Goal: Information Seeking & Learning: Learn about a topic

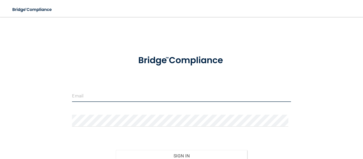
click at [147, 96] on input "email" at bounding box center [181, 96] width 219 height 12
type input "[EMAIL_ADDRESS][DOMAIN_NAME]"
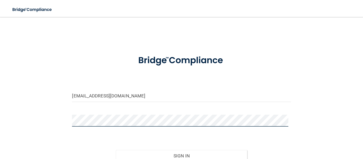
click at [116, 150] on button "Sign In" at bounding box center [181, 156] width 131 height 12
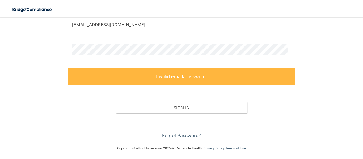
scroll to position [73, 0]
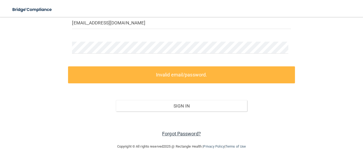
click at [193, 133] on link "Forgot Password?" at bounding box center [181, 134] width 39 height 6
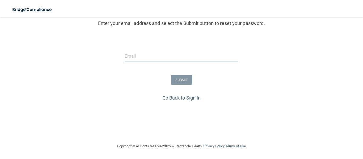
click at [210, 58] on input "email" at bounding box center [182, 56] width 114 height 12
type input "[EMAIL_ADDRESS][DOMAIN_NAME]"
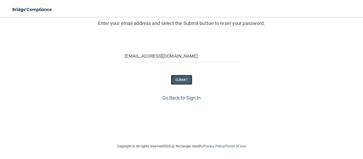
click at [181, 78] on button "SUBMIT" at bounding box center [182, 80] width 22 height 10
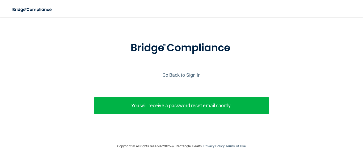
click at [181, 78] on div "Enter your email address and select the Submit button to reset your password. m…" at bounding box center [182, 86] width 358 height 104
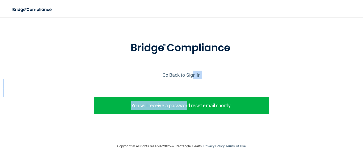
drag, startPoint x: 186, startPoint y: 99, endPoint x: 190, endPoint y: 68, distance: 32.0
click at [190, 68] on div "Enter your email address and select the Submit button to reset your password. m…" at bounding box center [182, 86] width 358 height 104
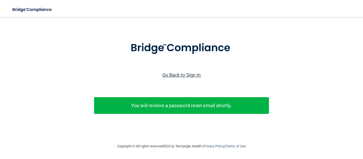
click at [179, 72] on link "Go Back to Sign In" at bounding box center [181, 75] width 39 height 6
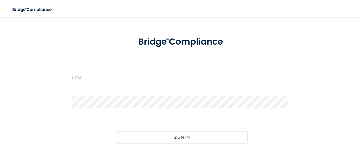
scroll to position [50, 0]
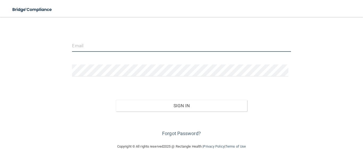
click at [184, 46] on input "email" at bounding box center [181, 46] width 219 height 12
type input "[EMAIL_ADDRESS][DOMAIN_NAME]"
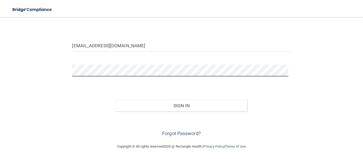
click at [116, 100] on button "Sign In" at bounding box center [181, 106] width 131 height 12
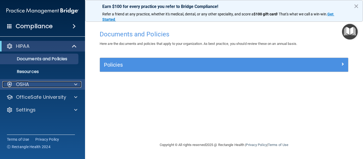
click at [70, 84] on div at bounding box center [74, 84] width 13 height 6
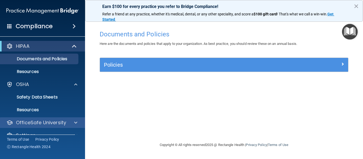
click at [77, 118] on div "OfficeSafe University" at bounding box center [42, 122] width 85 height 11
click at [73, 121] on div at bounding box center [74, 123] width 13 height 6
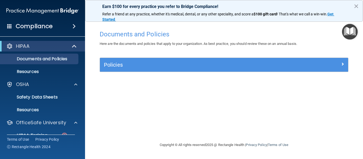
drag, startPoint x: 362, startPoint y: 60, endPoint x: 363, endPoint y: 86, distance: 25.5
click at [363, 86] on main "Documents and Policies Here are the documents and policies that apply to your o…" at bounding box center [224, 88] width 278 height 142
click at [61, 133] on div "HIPAA Training" at bounding box center [39, 135] width 73 height 5
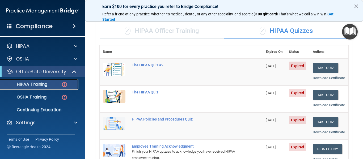
scroll to position [33, 0]
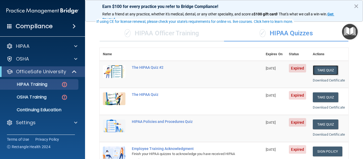
click at [331, 71] on button "Take Quiz" at bounding box center [326, 70] width 26 height 10
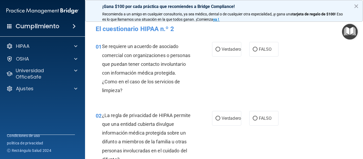
click at [253, 81] on div "01 Se requiere un acuerdo de asociado comercial con organizaciones o personas q…" at bounding box center [224, 69] width 265 height 69
click at [357, 5] on font "×" at bounding box center [356, 6] width 5 height 10
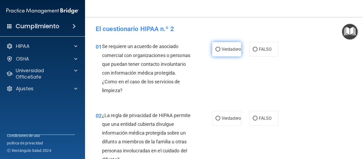
click at [227, 49] on font "Verdadero" at bounding box center [231, 49] width 19 height 5
click at [220, 49] on input "Verdadero" at bounding box center [217, 50] width 5 height 4
radio input "true"
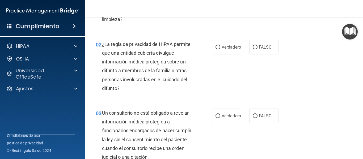
scroll to position [75, 0]
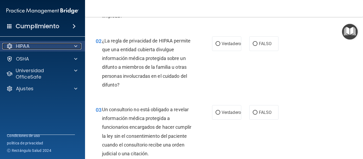
click at [73, 46] on div at bounding box center [74, 46] width 13 height 6
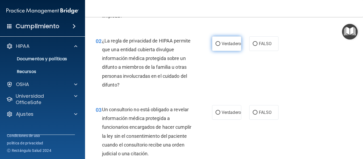
click at [222, 44] on font "Verdadero" at bounding box center [231, 43] width 19 height 5
click at [220, 44] on input "Verdadero" at bounding box center [217, 44] width 5 height 4
radio input "true"
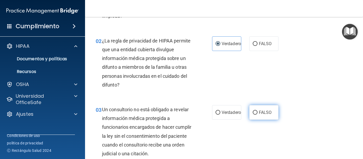
click at [266, 109] on label "FALSO" at bounding box center [263, 112] width 29 height 15
click at [257, 111] on input "FALSO" at bounding box center [255, 113] width 5 height 4
radio input "true"
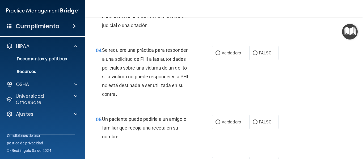
scroll to position [221, 0]
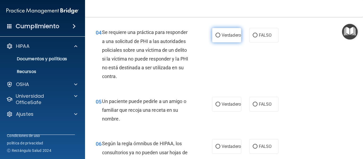
click at [221, 31] on label "Verdadero" at bounding box center [226, 35] width 29 height 15
click at [220, 33] on input "Verdadero" at bounding box center [217, 35] width 5 height 4
radio input "true"
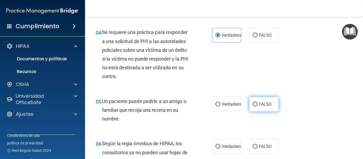
click at [264, 98] on label "FALSO" at bounding box center [263, 104] width 29 height 15
click at [257, 103] on input "FALSO" at bounding box center [255, 105] width 5 height 4
radio input "true"
click at [351, 36] on img "Centro de recursos abiertos" at bounding box center [350, 32] width 16 height 16
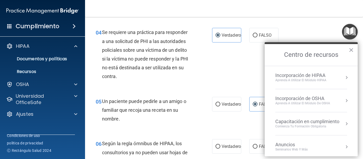
click at [315, 37] on div "04 Se requiere una práctica para responder a una solicitud de PHI a las autorid…" at bounding box center [224, 55] width 265 height 69
click at [352, 50] on font "×" at bounding box center [351, 50] width 5 height 10
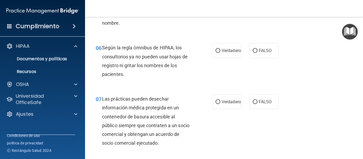
scroll to position [328, 0]
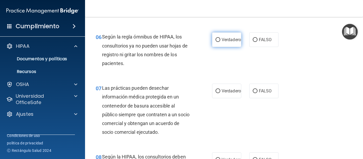
click at [216, 40] on input "Verdadero" at bounding box center [217, 40] width 5 height 4
radio input "true"
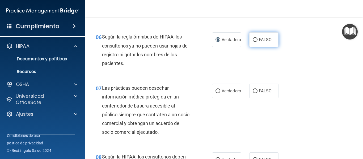
click at [265, 37] on label "FALSO" at bounding box center [263, 39] width 29 height 15
click at [257, 38] on input "FALSO" at bounding box center [255, 40] width 5 height 4
radio input "true"
radio input "false"
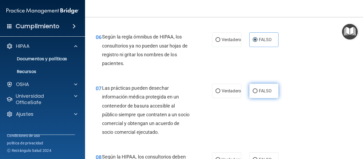
click at [259, 91] on font "FALSO" at bounding box center [265, 90] width 13 height 5
click at [257, 91] on input "FALSO" at bounding box center [255, 91] width 5 height 4
radio input "true"
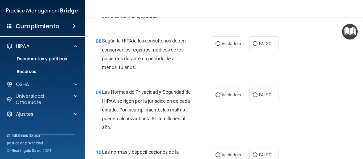
scroll to position [444, 0]
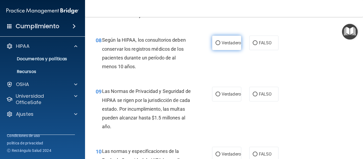
click at [229, 43] on font "Verdadero" at bounding box center [231, 42] width 19 height 5
click at [220, 43] on input "Verdadero" at bounding box center [217, 43] width 5 height 4
radio input "true"
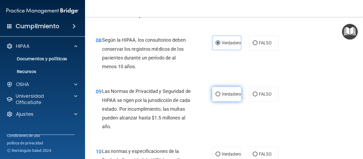
click at [224, 94] on font "Verdadero" at bounding box center [231, 94] width 19 height 5
click at [220, 94] on input "Verdadero" at bounding box center [217, 94] width 5 height 4
radio input "true"
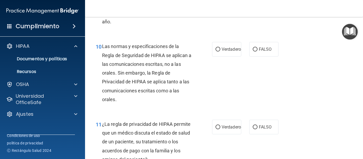
scroll to position [551, 0]
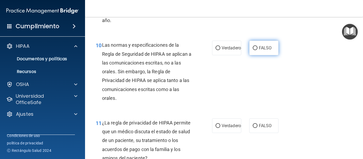
click at [265, 46] on font "FALSO" at bounding box center [265, 47] width 13 height 5
click at [257, 46] on input "FALSO" at bounding box center [255, 48] width 5 height 4
radio input "true"
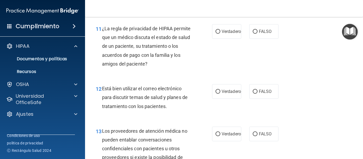
scroll to position [646, 0]
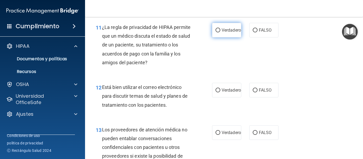
click at [229, 29] on font "Verdadero" at bounding box center [231, 30] width 19 height 5
click at [220, 29] on input "Verdadero" at bounding box center [217, 30] width 5 height 4
radio input "true"
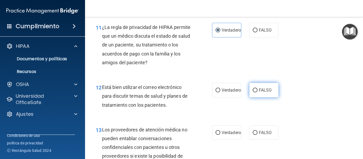
click at [263, 86] on label "FALSO" at bounding box center [263, 90] width 29 height 15
click at [257, 88] on input "FALSO" at bounding box center [255, 90] width 5 height 4
radio input "true"
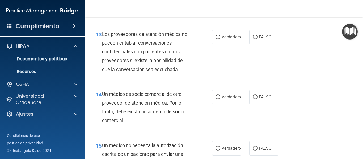
scroll to position [753, 0]
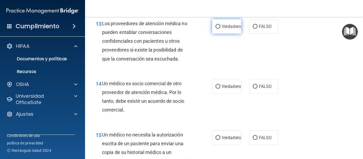
click at [222, 24] on font "Verdadero" at bounding box center [231, 26] width 19 height 5
click at [220, 25] on input "Verdadero" at bounding box center [217, 27] width 5 height 4
radio input "true"
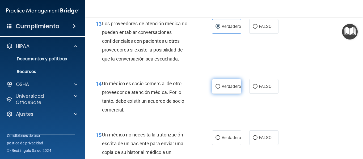
click at [223, 88] on font "Verdadero" at bounding box center [231, 86] width 19 height 5
click at [220, 88] on input "Verdadero" at bounding box center [217, 87] width 5 height 4
radio input "true"
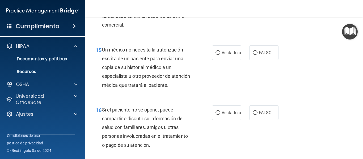
scroll to position [848, 0]
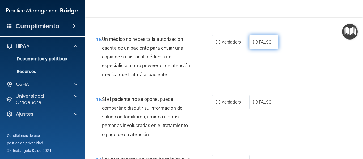
click at [261, 40] on font "FALSO" at bounding box center [265, 42] width 13 height 5
click at [257, 40] on input "FALSO" at bounding box center [255, 42] width 5 height 4
radio input "true"
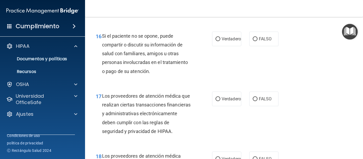
scroll to position [912, 0]
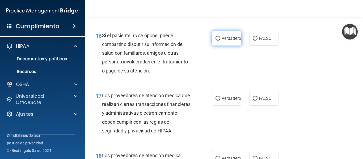
click at [225, 38] on font "Verdadero" at bounding box center [231, 38] width 19 height 5
click at [220, 38] on input "Verdadero" at bounding box center [217, 39] width 5 height 4
radio input "true"
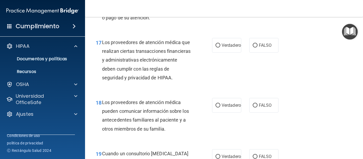
scroll to position [976, 0]
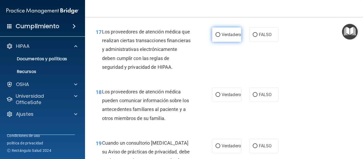
click at [231, 29] on label "Verdadero" at bounding box center [226, 34] width 29 height 15
click at [220, 33] on input "Verdadero" at bounding box center [217, 35] width 5 height 4
radio input "true"
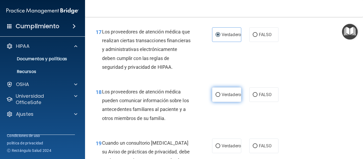
click at [229, 97] on font "Verdadero" at bounding box center [231, 94] width 19 height 5
click at [220, 97] on input "Verdadero" at bounding box center [217, 95] width 5 height 4
radio input "true"
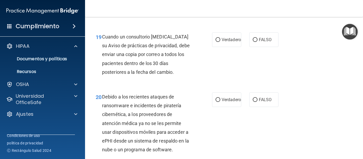
scroll to position [1093, 0]
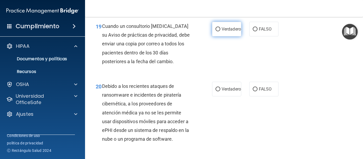
click at [229, 32] on font "Verdadero" at bounding box center [231, 29] width 19 height 5
click at [220, 31] on input "Verdadero" at bounding box center [217, 29] width 5 height 4
radio input "true"
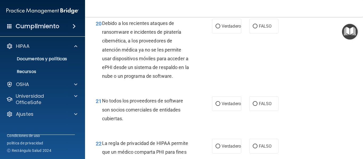
scroll to position [1157, 0]
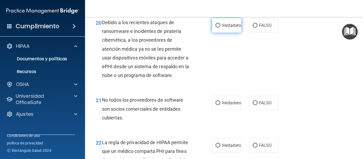
click at [231, 33] on label "Verdadero" at bounding box center [226, 25] width 29 height 15
click at [220, 28] on input "Verdadero" at bounding box center [217, 26] width 5 height 4
radio input "true"
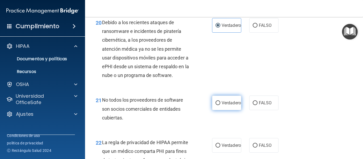
click at [224, 110] on label "Verdadero" at bounding box center [226, 103] width 29 height 15
click at [220, 105] on input "Verdadero" at bounding box center [217, 103] width 5 height 4
radio input "true"
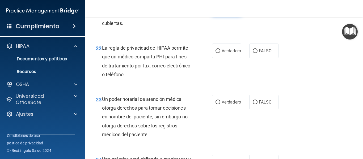
scroll to position [1252, 0]
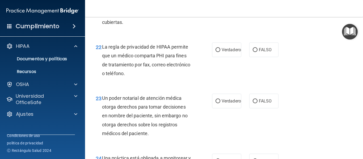
click at [226, 50] on div "22 La regla de privacidad de HIPAA permite que un médico comparta PHI para fine…" at bounding box center [224, 61] width 265 height 51
click at [225, 55] on label "Verdadero" at bounding box center [226, 50] width 29 height 15
click at [220, 52] on input "Verdadero" at bounding box center [217, 50] width 5 height 4
radio input "true"
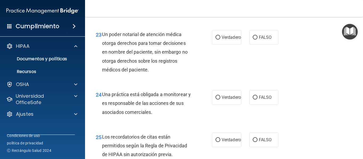
scroll to position [1327, 0]
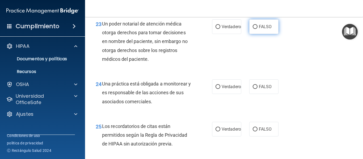
click at [260, 32] on label "FALSO" at bounding box center [263, 26] width 29 height 15
click at [257, 29] on input "FALSO" at bounding box center [255, 27] width 5 height 4
radio input "true"
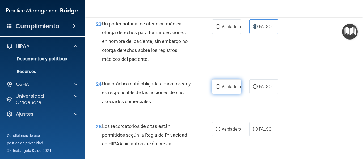
click at [222, 89] on font "Verdadero" at bounding box center [231, 86] width 19 height 5
click at [220, 89] on input "Verdadero" at bounding box center [217, 87] width 5 height 4
radio input "true"
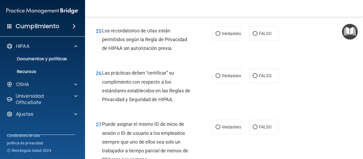
scroll to position [1433, 0]
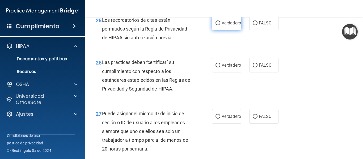
click at [225, 26] on font "Verdadero" at bounding box center [231, 22] width 19 height 5
click at [220, 25] on input "Verdadero" at bounding box center [217, 23] width 5 height 4
radio input "true"
click at [228, 68] on font "Verdadero" at bounding box center [231, 65] width 19 height 5
click at [220, 67] on input "Verdadero" at bounding box center [217, 65] width 5 height 4
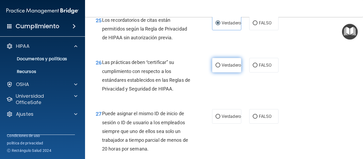
radio input "true"
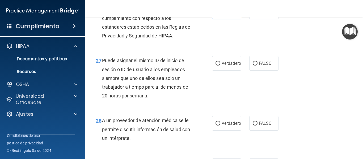
scroll to position [1497, 0]
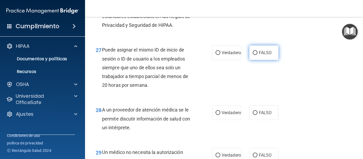
click at [265, 55] on font "FALSO" at bounding box center [265, 52] width 13 height 5
click at [257, 55] on input "FALSO" at bounding box center [255, 53] width 5 height 4
radio input "true"
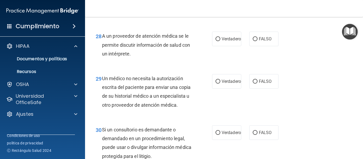
scroll to position [1571, 0]
click at [224, 44] on label "Verdadero" at bounding box center [226, 38] width 29 height 15
click at [220, 41] on input "Verdadero" at bounding box center [217, 39] width 5 height 4
radio input "true"
click at [259, 83] on font "FALSO" at bounding box center [265, 80] width 13 height 5
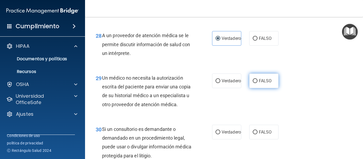
click at [257, 83] on input "FALSO" at bounding box center [255, 81] width 5 height 4
radio input "true"
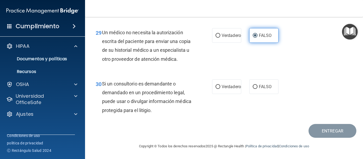
scroll to position [1634, 0]
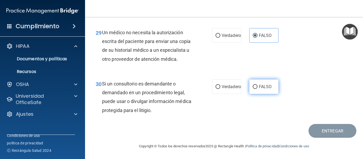
click at [265, 91] on label "FALSO" at bounding box center [263, 86] width 29 height 15
click at [257, 89] on input "FALSO" at bounding box center [255, 87] width 5 height 4
radio input "true"
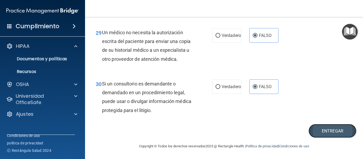
click at [327, 130] on font "Entregar" at bounding box center [333, 131] width 22 height 5
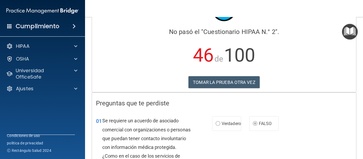
scroll to position [8, 0]
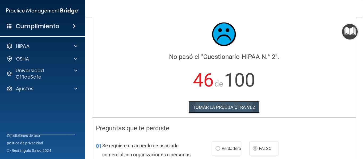
click at [250, 108] on font "TOMAR LA PRUEBA OTRA VEZ" at bounding box center [224, 107] width 62 height 5
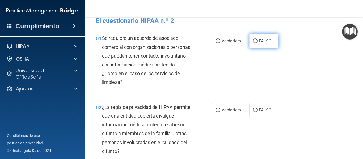
click at [272, 45] on label "FALSO" at bounding box center [263, 41] width 29 height 15
click at [257, 43] on input "FALSO" at bounding box center [255, 41] width 5 height 4
radio input "true"
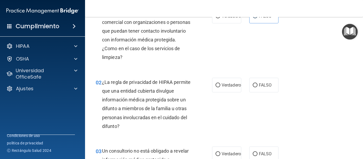
scroll to position [37, 0]
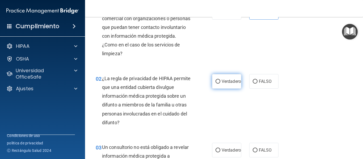
click at [224, 84] on label "Verdadero" at bounding box center [226, 81] width 29 height 15
click at [220, 84] on input "Verdadero" at bounding box center [217, 82] width 5 height 4
radio input "true"
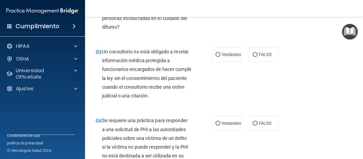
scroll to position [143, 0]
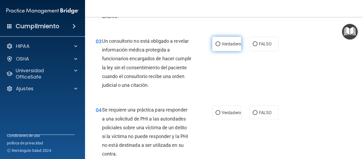
click at [226, 42] on font "Verdadero" at bounding box center [231, 43] width 19 height 5
click at [220, 42] on input "Verdadero" at bounding box center [217, 44] width 5 height 4
radio input "true"
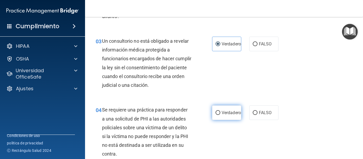
click at [222, 111] on font "Verdadero" at bounding box center [231, 112] width 19 height 5
click at [220, 111] on input "Verdadero" at bounding box center [217, 113] width 5 height 4
radio input "true"
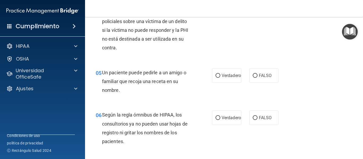
scroll to position [260, 0]
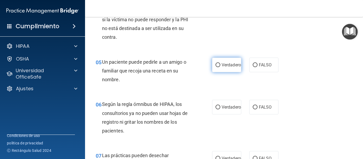
click at [227, 65] on font "Verdadero" at bounding box center [231, 64] width 19 height 5
click at [220, 65] on input "Verdadero" at bounding box center [217, 65] width 5 height 4
radio input "true"
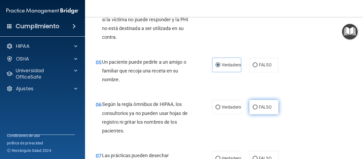
click at [261, 110] on label "FALSO" at bounding box center [263, 107] width 29 height 15
click at [257, 109] on input "FALSO" at bounding box center [255, 107] width 5 height 4
radio input "true"
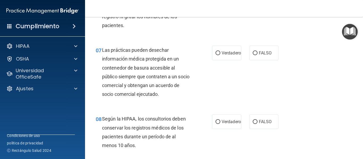
scroll to position [366, 0]
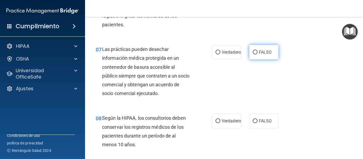
click at [260, 53] on font "FALSO" at bounding box center [265, 52] width 13 height 5
click at [257, 53] on input "FALSO" at bounding box center [255, 52] width 5 height 4
radio input "true"
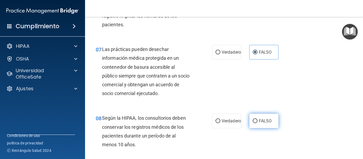
click at [259, 118] on label "FALSO" at bounding box center [263, 121] width 29 height 15
click at [257, 119] on input "FALSO" at bounding box center [255, 121] width 5 height 4
radio input "true"
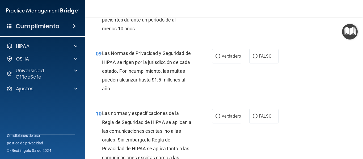
scroll to position [483, 0]
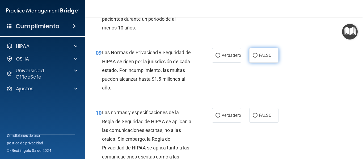
click at [266, 56] on font "FALSO" at bounding box center [265, 55] width 13 height 5
click at [257, 56] on input "FALSO" at bounding box center [255, 56] width 5 height 4
radio input "true"
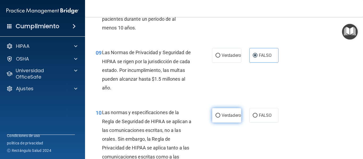
click at [226, 118] on label "Verdadero" at bounding box center [226, 115] width 29 height 15
click at [220, 118] on input "Verdadero" at bounding box center [217, 116] width 5 height 4
radio input "true"
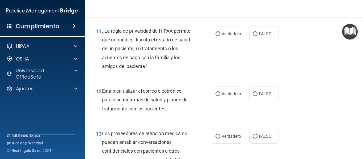
scroll to position [653, 0]
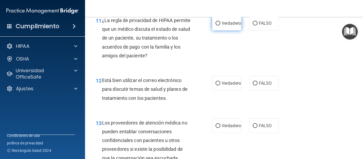
click at [222, 22] on font "Verdadero" at bounding box center [231, 23] width 19 height 5
click at [220, 22] on input "Verdadero" at bounding box center [217, 24] width 5 height 4
radio input "true"
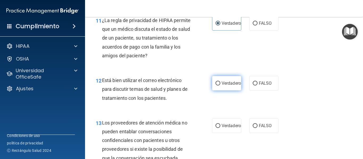
click at [222, 81] on font "Verdadero" at bounding box center [231, 83] width 19 height 5
click at [220, 82] on input "Verdadero" at bounding box center [217, 84] width 5 height 4
radio input "true"
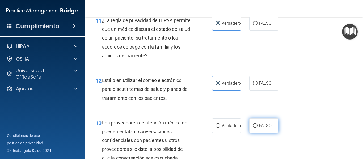
click at [263, 121] on label "FALSO" at bounding box center [263, 125] width 29 height 15
click at [257, 124] on input "FALSO" at bounding box center [255, 126] width 5 height 4
radio input "true"
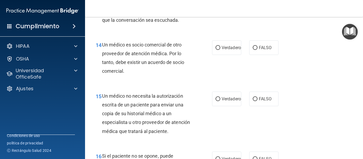
scroll to position [802, 0]
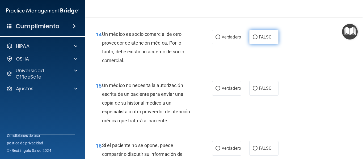
click at [261, 37] on font "FALSO" at bounding box center [265, 37] width 13 height 5
click at [257, 37] on input "FALSO" at bounding box center [255, 37] width 5 height 4
radio input "true"
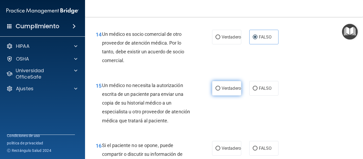
click at [227, 85] on label "Verdadero" at bounding box center [226, 88] width 29 height 15
click at [220, 87] on input "Verdadero" at bounding box center [217, 89] width 5 height 4
radio input "true"
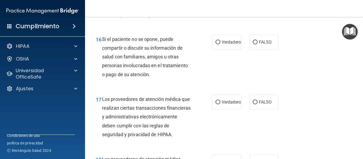
scroll to position [919, 0]
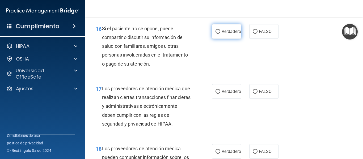
click at [218, 38] on label "Verdadero" at bounding box center [226, 31] width 29 height 15
click at [218, 34] on input "Verdadero" at bounding box center [217, 32] width 5 height 4
radio input "true"
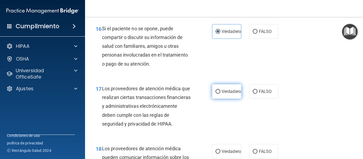
click at [228, 94] on font "Verdadero" at bounding box center [231, 91] width 19 height 5
click at [220, 94] on input "Verdadero" at bounding box center [217, 92] width 5 height 4
radio input "true"
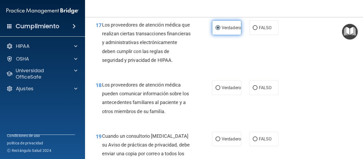
scroll to position [993, 0]
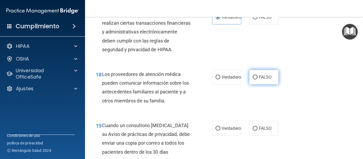
click at [259, 80] on font "FALSO" at bounding box center [265, 77] width 13 height 5
click at [257, 79] on input "FALSO" at bounding box center [255, 77] width 5 height 4
radio input "true"
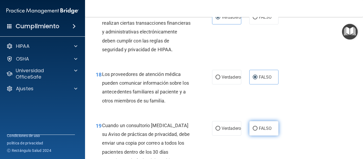
click at [260, 131] on font "FALSO" at bounding box center [265, 128] width 13 height 5
click at [257, 131] on input "FALSO" at bounding box center [255, 129] width 5 height 4
radio input "true"
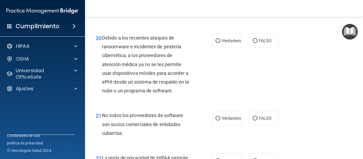
scroll to position [1142, 0]
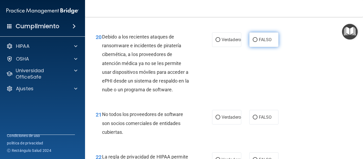
click at [265, 42] on font "FALSO" at bounding box center [265, 39] width 13 height 5
click at [257, 42] on input "FALSO" at bounding box center [255, 40] width 5 height 4
radio input "true"
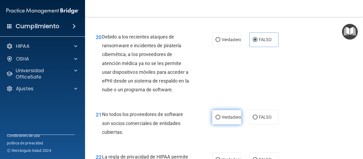
click at [229, 120] on font "Verdadero" at bounding box center [231, 117] width 19 height 5
click at [220, 120] on input "Verdadero" at bounding box center [217, 118] width 5 height 4
radio input "true"
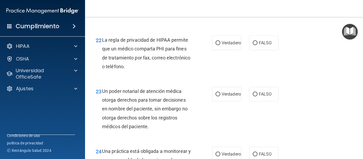
scroll to position [1270, 0]
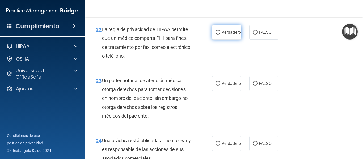
click at [228, 35] on font "Verdadero" at bounding box center [231, 32] width 19 height 5
click at [220, 35] on input "Verdadero" at bounding box center [217, 33] width 5 height 4
radio input "true"
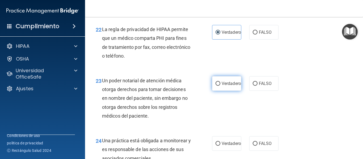
click at [219, 91] on label "Verdadero" at bounding box center [226, 83] width 29 height 15
click at [219, 86] on input "Verdadero" at bounding box center [217, 84] width 5 height 4
radio input "true"
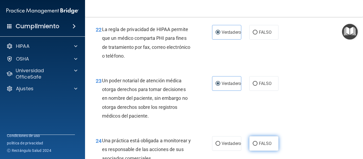
click at [265, 149] on label "FALSO" at bounding box center [263, 143] width 29 height 15
click at [257, 146] on input "FALSO" at bounding box center [255, 144] width 5 height 4
radio input "true"
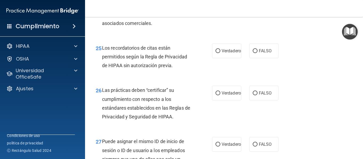
scroll to position [1408, 0]
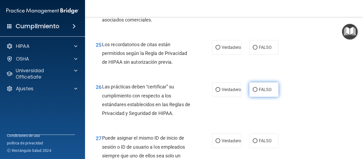
click at [255, 97] on label "FALSO" at bounding box center [263, 89] width 29 height 15
click at [255, 92] on input "FALSO" at bounding box center [255, 90] width 5 height 4
radio input "true"
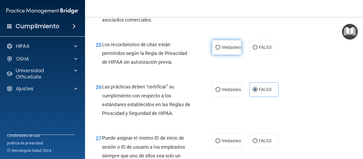
click at [223, 50] on font "Verdadero" at bounding box center [231, 47] width 19 height 5
click at [220, 50] on input "Verdadero" at bounding box center [217, 48] width 5 height 4
radio input "true"
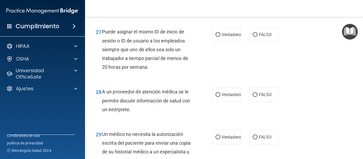
scroll to position [1525, 0]
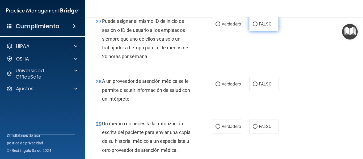
click at [265, 31] on label "FALSO" at bounding box center [263, 24] width 29 height 15
click at [257, 26] on input "FALSO" at bounding box center [255, 24] width 5 height 4
radio input "true"
click at [225, 87] on font "Verdadero" at bounding box center [231, 84] width 19 height 5
click at [220, 86] on input "Verdadero" at bounding box center [217, 84] width 5 height 4
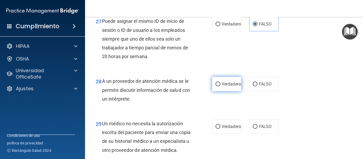
radio input "true"
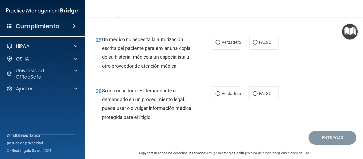
scroll to position [1610, 0]
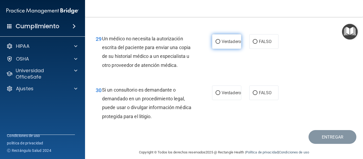
click at [223, 44] on font "Verdadero" at bounding box center [231, 41] width 19 height 5
click at [220, 44] on input "Verdadero" at bounding box center [217, 42] width 5 height 4
radio input "true"
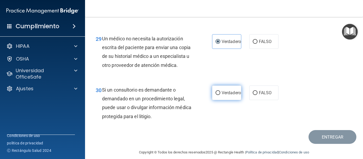
click at [226, 95] on font "Verdadero" at bounding box center [231, 92] width 19 height 5
click at [220, 95] on input "Verdadero" at bounding box center [217, 93] width 5 height 4
radio input "true"
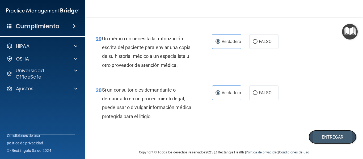
click at [323, 144] on button "Entregar" at bounding box center [332, 137] width 48 height 14
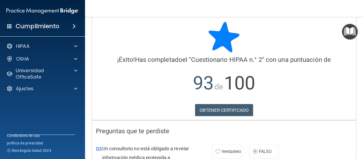
scroll to position [4, 0]
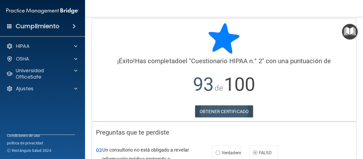
drag, startPoint x: 336, startPoint y: 68, endPoint x: 231, endPoint y: 111, distance: 114.3
click at [231, 102] on div "¡Éxito! Has completado el "Cuestionario HIPAA n.° 2 " con una puntuación de 93 …" at bounding box center [224, 62] width 256 height 79
click at [231, 111] on font "OBTENER CERTIFICADO" at bounding box center [224, 111] width 49 height 5
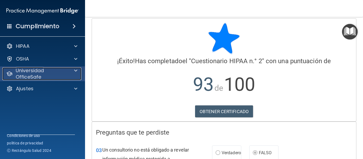
click at [55, 71] on p "Universidad OfficeSafe" at bounding box center [42, 73] width 53 height 13
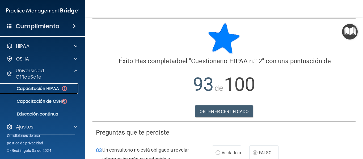
click at [55, 86] on font "Capacitación HIPAA" at bounding box center [38, 89] width 42 height 6
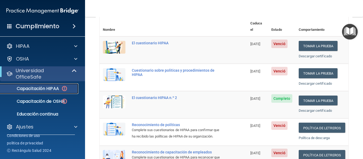
scroll to position [77, 0]
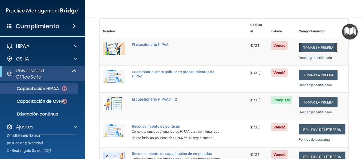
click at [308, 46] on font "Tomar la prueba" at bounding box center [318, 48] width 30 height 4
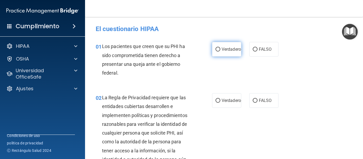
click at [231, 45] on label "Verdadero" at bounding box center [226, 49] width 29 height 15
click at [220, 48] on input "Verdadero" at bounding box center [217, 50] width 5 height 4
radio input "true"
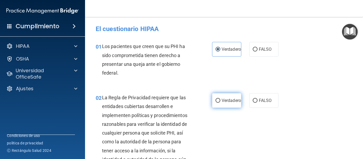
click at [228, 102] on font "Verdadero" at bounding box center [231, 100] width 19 height 5
click at [220, 102] on input "Verdadero" at bounding box center [217, 101] width 5 height 4
radio input "true"
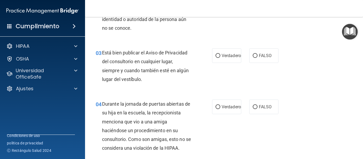
scroll to position [147, 0]
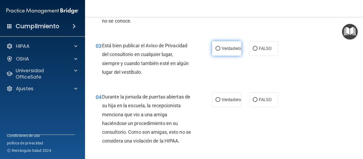
click at [228, 48] on font "Verdadero" at bounding box center [231, 48] width 19 height 5
click at [220, 48] on input "Verdadero" at bounding box center [217, 49] width 5 height 4
radio input "true"
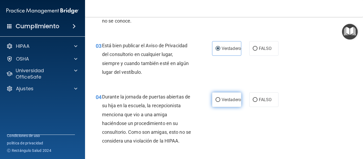
click at [225, 97] on label "Verdadero" at bounding box center [226, 99] width 29 height 15
click at [220, 98] on input "Verdadero" at bounding box center [217, 100] width 5 height 4
radio input "true"
click at [222, 98] on font "Verdadero" at bounding box center [231, 99] width 19 height 5
click at [220, 98] on input "Verdadero" at bounding box center [217, 100] width 5 height 4
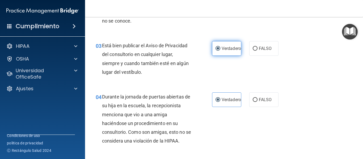
click at [224, 47] on font "Verdadero" at bounding box center [231, 48] width 19 height 5
click at [220, 47] on input "Verdadero" at bounding box center [217, 49] width 5 height 4
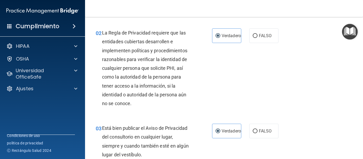
scroll to position [68, 0]
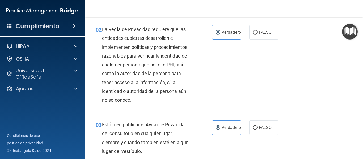
click at [158, 95] on div "La Regla de Privacidad requiere que las entidades cubiertas desarrollen e imple…" at bounding box center [148, 64] width 93 height 79
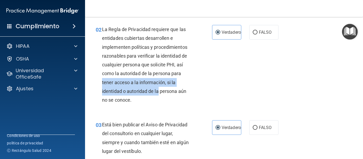
drag, startPoint x: 158, startPoint y: 95, endPoint x: 201, endPoint y: 70, distance: 49.3
click at [201, 70] on div "02 La Regla de Privacidad requiere que las entidades cubiertas desarrollen e im…" at bounding box center [154, 66] width 132 height 82
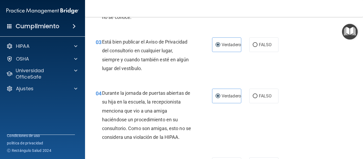
scroll to position [155, 0]
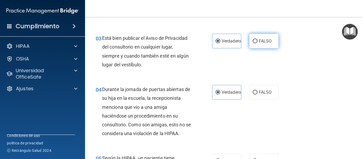
click at [259, 43] on font "FALSO" at bounding box center [265, 41] width 13 height 5
click at [256, 43] on input "FALSO" at bounding box center [255, 41] width 5 height 4
radio input "true"
radio input "false"
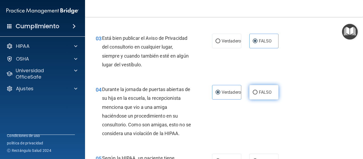
click at [267, 92] on font "FALSO" at bounding box center [265, 92] width 13 height 5
click at [257, 92] on input "FALSO" at bounding box center [255, 93] width 5 height 4
radio input "true"
radio input "false"
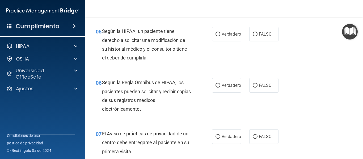
scroll to position [282, 0]
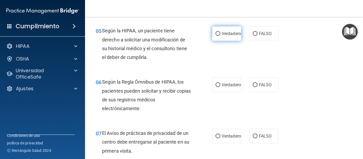
click at [229, 33] on font "Verdadero" at bounding box center [231, 33] width 19 height 5
click at [220, 33] on input "Verdadero" at bounding box center [217, 34] width 5 height 4
radio input "true"
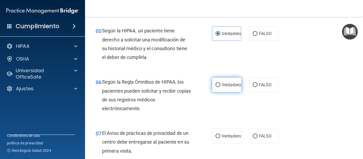
click at [222, 83] on font "Verdadero" at bounding box center [231, 84] width 19 height 5
click at [220, 83] on input "Verdadero" at bounding box center [217, 85] width 5 height 4
radio input "true"
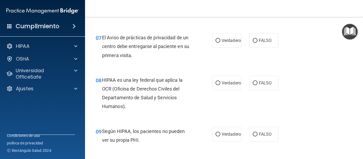
scroll to position [389, 0]
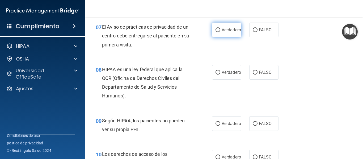
click at [226, 27] on label "Verdadero" at bounding box center [226, 30] width 29 height 15
click at [220, 28] on input "Verdadero" at bounding box center [217, 30] width 5 height 4
radio input "true"
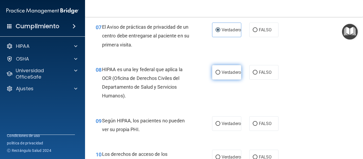
click at [212, 78] on label "Verdadero" at bounding box center [226, 72] width 29 height 15
click at [215, 75] on input "Verdadero" at bounding box center [217, 73] width 5 height 4
radio input "true"
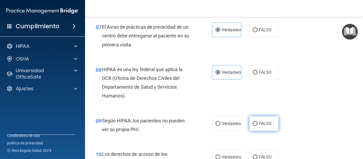
click at [260, 121] on font "FALSO" at bounding box center [265, 123] width 13 height 5
click at [257, 122] on input "FALSO" at bounding box center [255, 124] width 5 height 4
radio input "true"
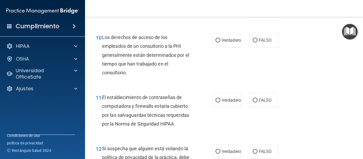
scroll to position [516, 0]
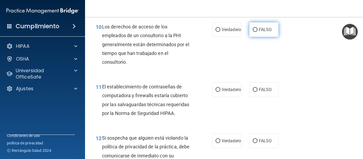
click at [259, 32] on font "FALSO" at bounding box center [265, 29] width 13 height 5
click at [256, 32] on input "FALSO" at bounding box center [255, 30] width 5 height 4
radio input "true"
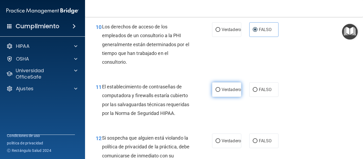
click at [225, 93] on label "Verdadero" at bounding box center [226, 89] width 29 height 15
click at [220, 92] on input "Verdadero" at bounding box center [217, 90] width 5 height 4
radio input "true"
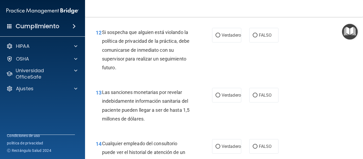
scroll to position [622, 0]
click at [225, 37] on font "Verdadero" at bounding box center [231, 34] width 19 height 5
click at [220, 37] on input "Verdadero" at bounding box center [217, 35] width 5 height 4
radio input "true"
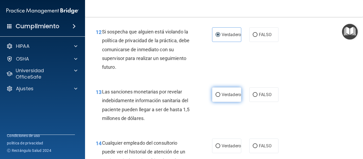
click at [222, 97] on font "Verdadero" at bounding box center [231, 94] width 19 height 5
click at [220, 97] on input "Verdadero" at bounding box center [217, 95] width 5 height 4
radio input "true"
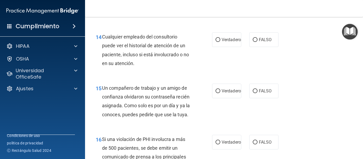
scroll to position [739, 0]
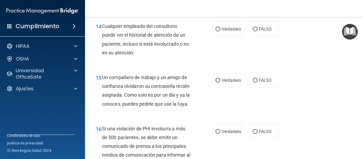
click at [181, 50] on font "Cualquier empleado del consultorio puede ver el historial de atención de un pac…" at bounding box center [145, 39] width 87 height 32
click at [222, 32] on font "Verdadero" at bounding box center [231, 29] width 19 height 5
click at [219, 31] on input "Verdadero" at bounding box center [217, 29] width 5 height 4
radio input "true"
click at [259, 83] on font "FALSO" at bounding box center [265, 80] width 13 height 5
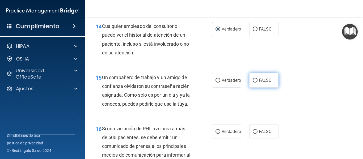
click at [257, 83] on input "FALSO" at bounding box center [255, 81] width 5 height 4
radio input "true"
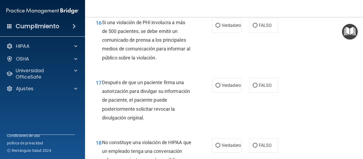
scroll to position [856, 0]
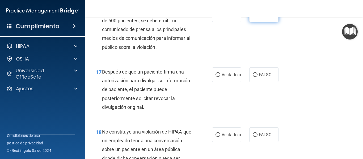
click at [260, 22] on label "FALSO" at bounding box center [263, 14] width 29 height 15
click at [257, 17] on input "FALSO" at bounding box center [255, 15] width 5 height 4
radio input "true"
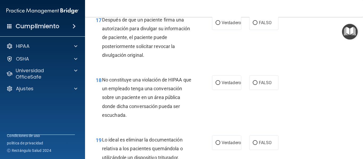
scroll to position [909, 0]
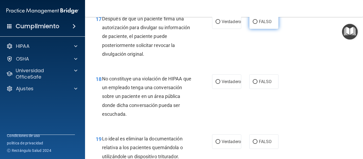
click at [264, 24] on font "FALSO" at bounding box center [265, 21] width 13 height 5
click at [257, 24] on input "FALSO" at bounding box center [255, 22] width 5 height 4
radio input "true"
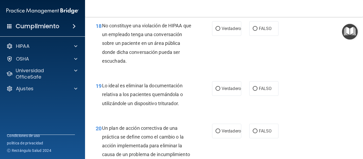
scroll to position [973, 0]
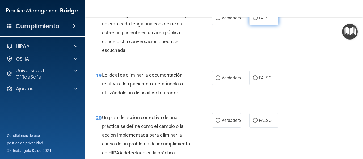
click at [268, 25] on label "FALSO" at bounding box center [263, 18] width 29 height 15
click at [257, 20] on input "FALSO" at bounding box center [255, 18] width 5 height 4
radio input "true"
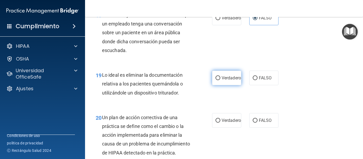
click at [226, 81] on font "Verdadero" at bounding box center [231, 77] width 19 height 5
click at [220, 80] on input "Verdadero" at bounding box center [217, 78] width 5 height 4
radio input "true"
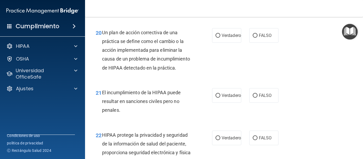
scroll to position [1069, 0]
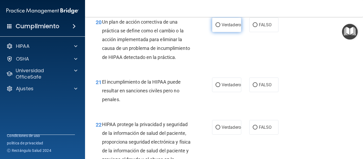
click at [222, 32] on label "Verdadero" at bounding box center [226, 25] width 29 height 15
click at [220, 27] on input "Verdadero" at bounding box center [217, 25] width 5 height 4
radio input "true"
click at [266, 87] on font "FALSO" at bounding box center [265, 84] width 13 height 5
click at [257, 87] on input "FALSO" at bounding box center [255, 85] width 5 height 4
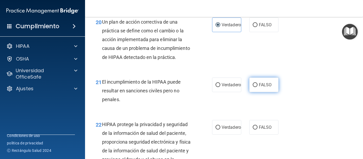
radio input "true"
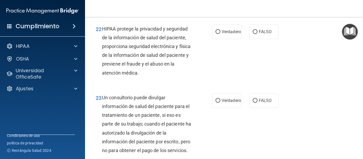
scroll to position [1175, 0]
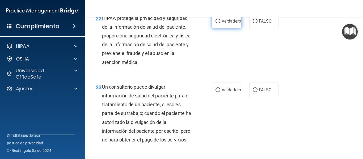
click at [227, 24] on font "Verdadero" at bounding box center [231, 21] width 19 height 5
click at [220, 23] on input "Verdadero" at bounding box center [217, 21] width 5 height 4
radio input "true"
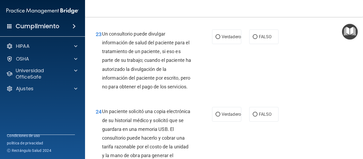
scroll to position [1239, 0]
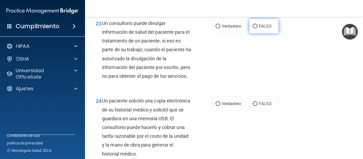
click at [259, 29] on font "FALSO" at bounding box center [265, 26] width 13 height 5
click at [257, 28] on input "FALSO" at bounding box center [255, 26] width 5 height 4
radio input "true"
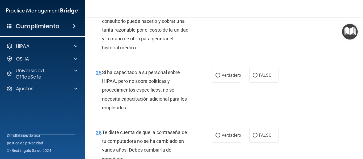
scroll to position [1356, 0]
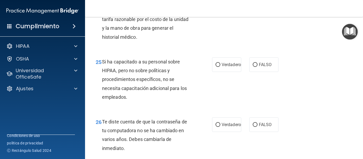
radio input "true"
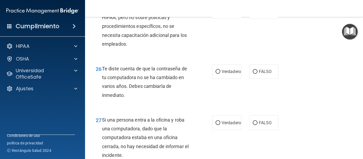
scroll to position [1420, 0]
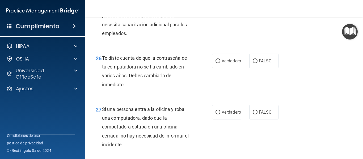
click at [261, 8] on label "FALSO" at bounding box center [263, 1] width 29 height 15
click at [257, 3] on input "FALSO" at bounding box center [255, 1] width 5 height 4
radio input "true"
click at [230, 63] on font "Verdadero" at bounding box center [231, 60] width 19 height 5
click at [220, 63] on input "Verdadero" at bounding box center [217, 61] width 5 height 4
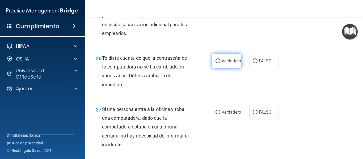
radio input "true"
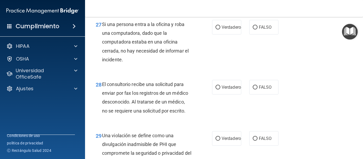
scroll to position [1515, 0]
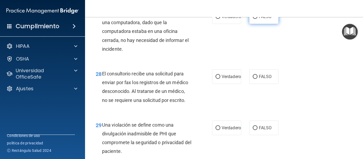
click at [262, 19] on font "FALSO" at bounding box center [265, 16] width 13 height 5
click at [257, 19] on input "FALSO" at bounding box center [255, 17] width 5 height 4
radio input "true"
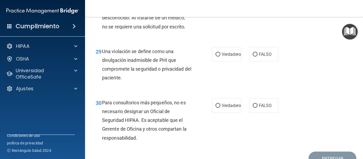
scroll to position [1590, 0]
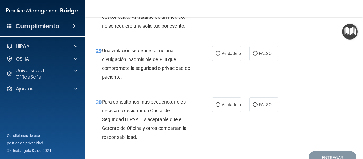
click at [262, 10] on label "FALSO" at bounding box center [263, 2] width 29 height 15
click at [257, 5] on input "FALSO" at bounding box center [255, 3] width 5 height 4
radio input "true"
click at [214, 61] on label "Verdadero" at bounding box center [226, 53] width 29 height 15
click at [215, 56] on input "Verdadero" at bounding box center [217, 54] width 5 height 4
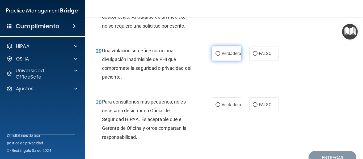
radio input "true"
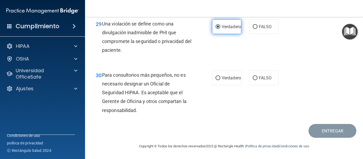
scroll to position [1652, 0]
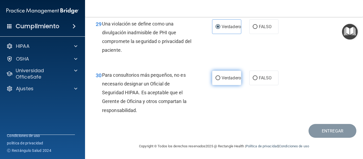
click at [222, 78] on font "Verdadero" at bounding box center [231, 77] width 19 height 5
click at [220, 78] on input "Verdadero" at bounding box center [217, 78] width 5 height 4
radio input "true"
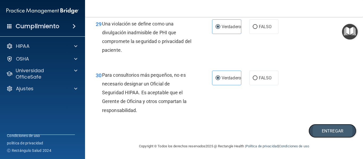
click at [311, 129] on button "Entregar" at bounding box center [332, 131] width 48 height 14
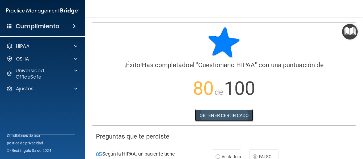
click at [218, 121] on link "OBTENER CERTIFICADO" at bounding box center [224, 115] width 58 height 12
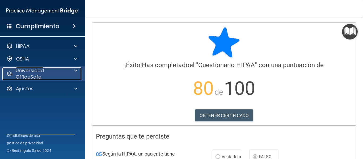
click at [61, 70] on p "Universidad OfficeSafe" at bounding box center [42, 73] width 53 height 13
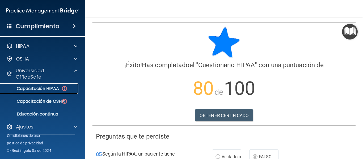
click at [57, 83] on link "Capacitación HIPAA" at bounding box center [37, 88] width 84 height 11
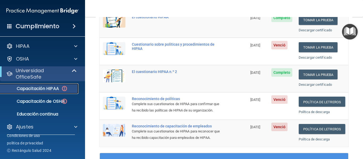
scroll to position [106, 0]
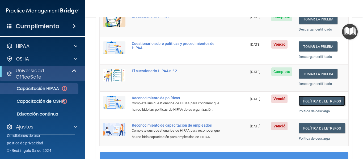
click at [328, 99] on font "Política de letreros" at bounding box center [322, 101] width 38 height 4
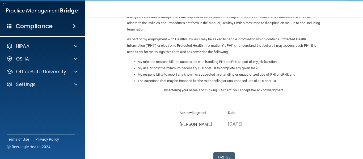
scroll to position [84, 0]
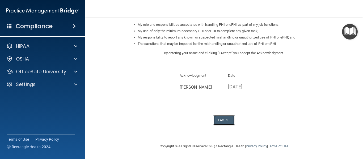
click at [227, 120] on button "I Agree" at bounding box center [223, 120] width 21 height 10
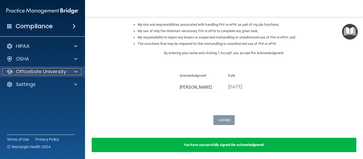
click at [71, 73] on div at bounding box center [74, 72] width 13 height 6
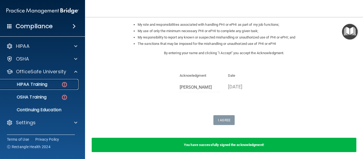
click at [63, 86] on img at bounding box center [64, 84] width 7 height 7
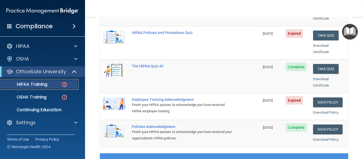
scroll to position [108, 0]
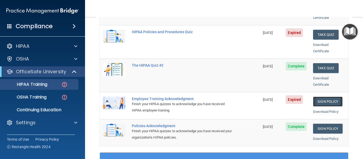
click at [323, 97] on link "Sign Policy" at bounding box center [327, 102] width 29 height 10
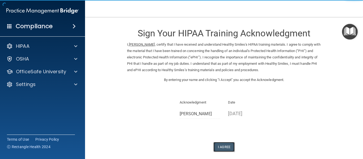
click at [225, 150] on button "I Agree" at bounding box center [223, 147] width 21 height 10
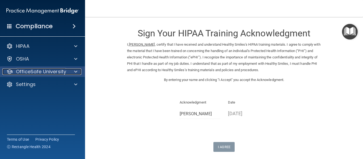
click at [75, 73] on span at bounding box center [75, 72] width 3 height 6
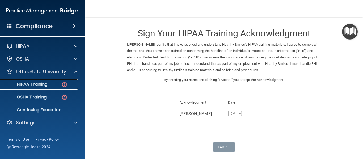
click at [61, 82] on div "HIPAA Training" at bounding box center [39, 84] width 73 height 5
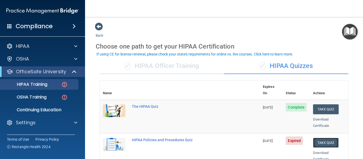
click at [322, 138] on button "Take Quiz" at bounding box center [326, 143] width 26 height 10
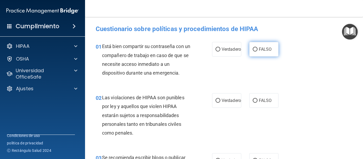
click at [264, 49] on font "FALSO" at bounding box center [265, 49] width 13 height 5
click at [257, 49] on input "FALSO" at bounding box center [255, 50] width 5 height 4
radio input "true"
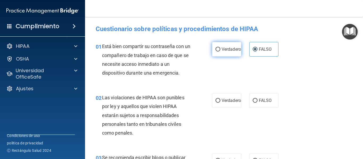
click at [225, 54] on label "Verdadero" at bounding box center [226, 49] width 29 height 15
click at [220, 52] on input "Verdadero" at bounding box center [217, 50] width 5 height 4
radio input "true"
radio input "false"
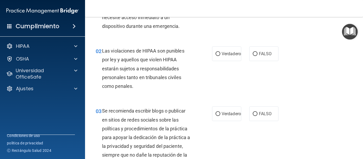
scroll to position [54, 0]
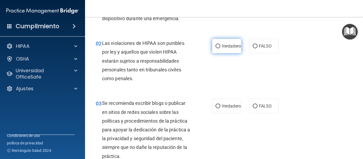
click at [225, 49] on label "Verdadero" at bounding box center [226, 46] width 29 height 15
click at [220, 48] on input "Verdadero" at bounding box center [217, 46] width 5 height 4
radio input "true"
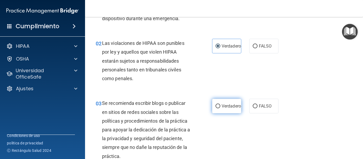
click at [223, 103] on label "Verdadero" at bounding box center [226, 106] width 29 height 15
click at [220, 104] on input "Verdadero" at bounding box center [217, 106] width 5 height 4
radio input "true"
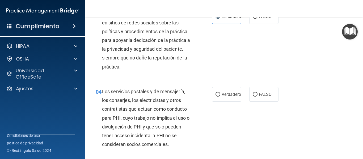
scroll to position [152, 0]
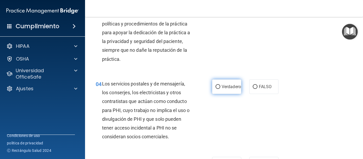
click at [231, 84] on font "Verdadero" at bounding box center [231, 86] width 19 height 5
click at [220, 85] on input "Verdadero" at bounding box center [217, 87] width 5 height 4
radio input "true"
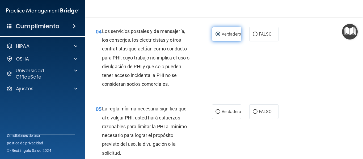
scroll to position [205, 0]
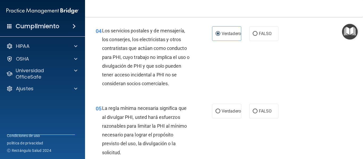
click at [222, 102] on div "05 La regla mínima necesaria significa que al divulgar PHI, usted hará esfuerzo…" at bounding box center [224, 131] width 265 height 69
click at [215, 109] on input "Verdadero" at bounding box center [217, 111] width 5 height 4
radio input "true"
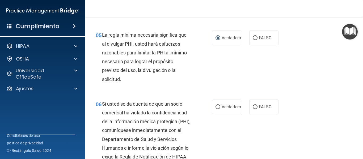
scroll to position [279, 0]
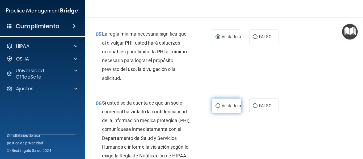
click at [217, 109] on label "Verdadero" at bounding box center [226, 106] width 29 height 15
click at [217, 108] on input "Verdadero" at bounding box center [217, 106] width 5 height 4
radio input "true"
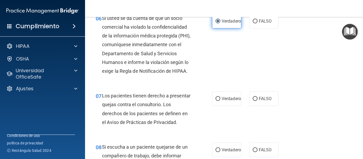
scroll to position [364, 0]
click at [217, 101] on input "Verdadero" at bounding box center [217, 99] width 5 height 4
radio input "true"
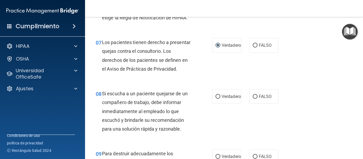
scroll to position [428, 0]
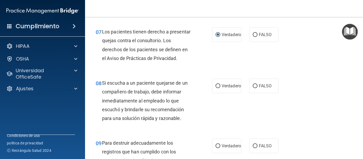
click at [217, 93] on label "Verdadero" at bounding box center [226, 86] width 29 height 15
click at [217, 88] on input "Verdadero" at bounding box center [217, 86] width 5 height 4
radio input "true"
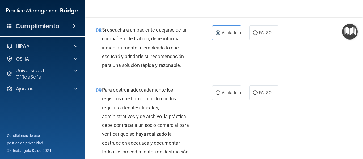
click at [217, 95] on input "Verdadero" at bounding box center [217, 93] width 5 height 4
radio input "true"
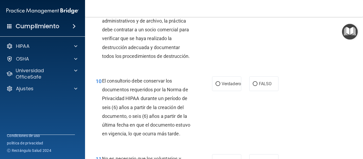
click at [217, 86] on input "Verdadero" at bounding box center [217, 84] width 5 height 4
radio input "true"
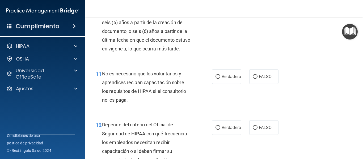
click at [217, 84] on label "Verdadero" at bounding box center [226, 76] width 29 height 15
click at [217, 79] on input "Verdadero" at bounding box center [217, 77] width 5 height 4
radio input "true"
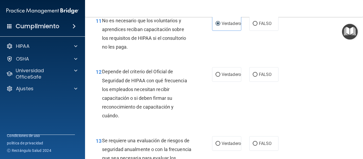
click at [217, 77] on input "Verdadero" at bounding box center [217, 75] width 5 height 4
radio input "true"
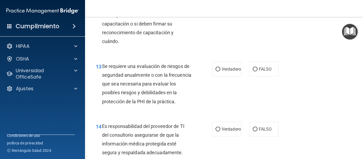
click at [217, 77] on label "Verdadero" at bounding box center [226, 69] width 29 height 15
click at [217, 71] on input "Verdadero" at bounding box center [217, 69] width 5 height 4
radio input "true"
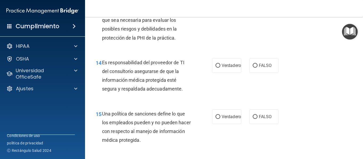
click at [217, 68] on input "Verdadero" at bounding box center [217, 66] width 5 height 4
radio input "true"
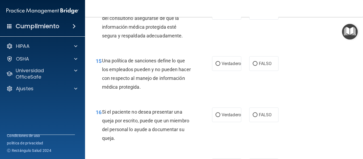
click at [217, 66] on input "Verdadero" at bounding box center [217, 64] width 5 height 4
radio input "true"
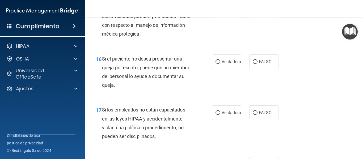
click at [217, 69] on label "Verdadero" at bounding box center [226, 61] width 29 height 15
click at [217, 64] on input "Verdadero" at bounding box center [217, 62] width 5 height 4
radio input "true"
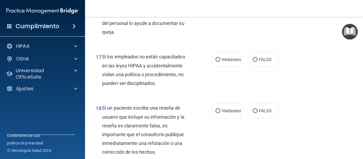
click at [217, 67] on label "Verdadero" at bounding box center [226, 59] width 29 height 15
click at [217, 62] on input "Verdadero" at bounding box center [217, 60] width 5 height 4
radio input "true"
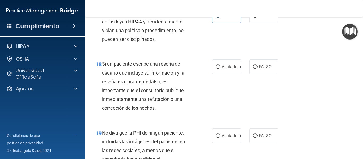
scroll to position [1066, 0]
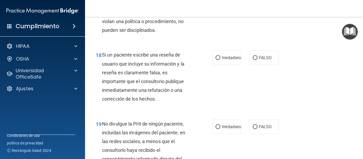
click at [217, 65] on label "Verdadero" at bounding box center [226, 57] width 29 height 15
click at [217, 60] on input "Verdadero" at bounding box center [217, 58] width 5 height 4
radio input "true"
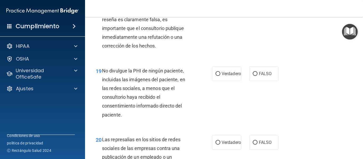
scroll to position [1129, 0]
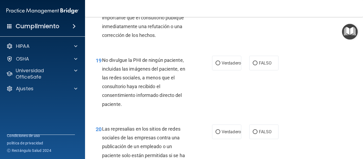
click at [217, 65] on input "Verdadero" at bounding box center [217, 63] width 5 height 4
radio input "true"
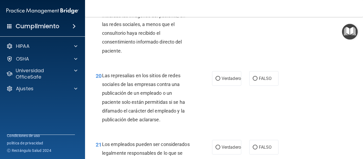
scroll to position [1193, 0]
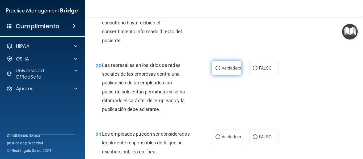
click at [217, 75] on label "Verdadero" at bounding box center [226, 68] width 29 height 15
click at [217, 70] on input "Verdadero" at bounding box center [217, 68] width 5 height 4
radio input "true"
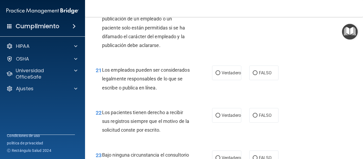
scroll to position [1268, 0]
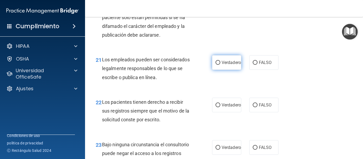
click at [215, 65] on input "Verdadero" at bounding box center [217, 63] width 5 height 4
radio input "true"
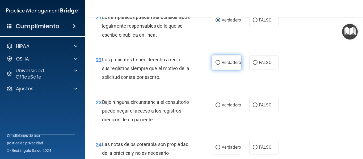
click at [214, 70] on label "Verdadero" at bounding box center [226, 62] width 29 height 15
click at [215, 65] on input "Verdadero" at bounding box center [217, 63] width 5 height 4
radio input "true"
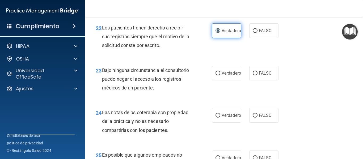
scroll to position [1353, 0]
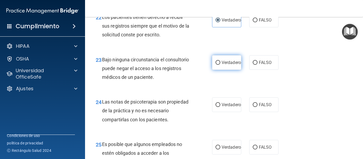
click at [212, 70] on label "Verdadero" at bounding box center [226, 62] width 29 height 15
click at [215, 65] on input "Verdadero" at bounding box center [217, 63] width 5 height 4
radio input "true"
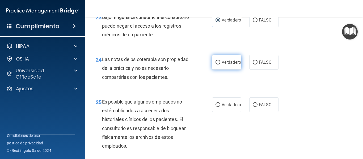
click at [212, 70] on label "Verdadero" at bounding box center [226, 62] width 29 height 15
click at [215, 65] on input "Verdadero" at bounding box center [217, 63] width 5 height 4
radio input "true"
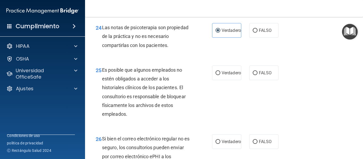
scroll to position [1438, 0]
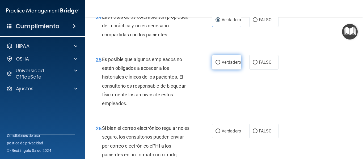
click at [219, 70] on label "Verdadero" at bounding box center [226, 62] width 29 height 15
click at [219, 65] on input "Verdadero" at bounding box center [217, 63] width 5 height 4
radio input "true"
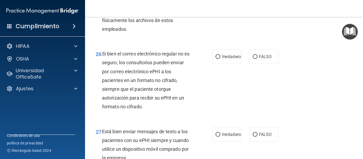
click at [219, 64] on label "Verdadero" at bounding box center [226, 56] width 29 height 15
click at [219, 59] on input "Verdadero" at bounding box center [217, 57] width 5 height 4
radio input "true"
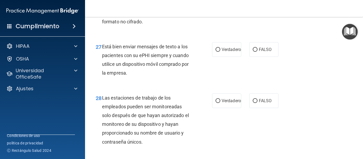
scroll to position [1586, 0]
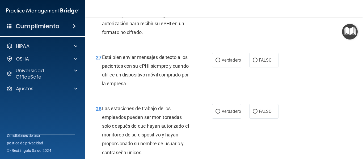
click at [219, 67] on label "Verdadero" at bounding box center [226, 60] width 29 height 15
click at [219, 62] on input "Verdadero" at bounding box center [217, 60] width 5 height 4
radio input "true"
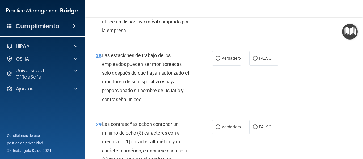
click at [219, 66] on label "Verdadero" at bounding box center [226, 58] width 29 height 15
click at [219, 61] on input "Verdadero" at bounding box center [217, 59] width 5 height 4
radio input "true"
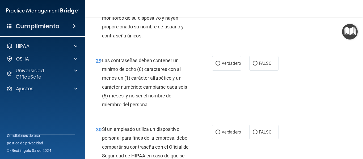
click at [219, 71] on label "Verdadero" at bounding box center [226, 63] width 29 height 15
click at [219, 66] on input "Verdadero" at bounding box center [217, 64] width 5 height 4
radio input "true"
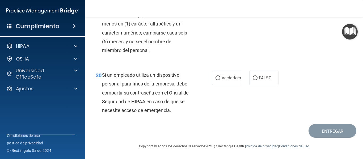
click at [219, 85] on label "Verdadero" at bounding box center [226, 78] width 29 height 15
click at [219, 80] on input "Verdadero" at bounding box center [217, 78] width 5 height 4
radio input "true"
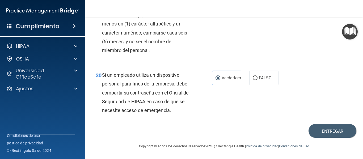
scroll to position [1802, 0]
click at [336, 126] on button "Entregar" at bounding box center [332, 131] width 48 height 14
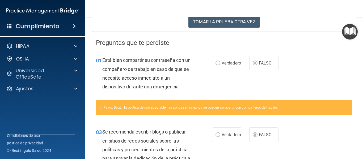
scroll to position [90, 0]
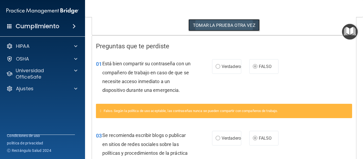
click at [248, 21] on button "TOMAR LA PRUEBA OTRA VEZ" at bounding box center [223, 25] width 71 height 12
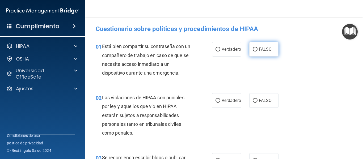
click at [259, 52] on font "FALSO" at bounding box center [265, 49] width 13 height 5
click at [257, 52] on input "FALSO" at bounding box center [255, 50] width 5 height 4
radio input "true"
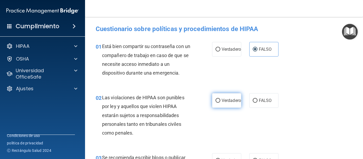
click at [230, 104] on label "Verdadero" at bounding box center [226, 100] width 29 height 15
click at [220, 103] on input "Verdadero" at bounding box center [217, 101] width 5 height 4
radio input "true"
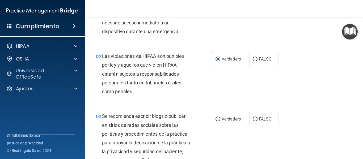
scroll to position [43, 0]
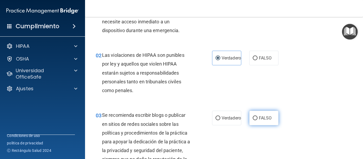
click at [272, 123] on label "FALSO" at bounding box center [263, 118] width 29 height 15
click at [257, 120] on input "FALSO" at bounding box center [255, 118] width 5 height 4
radio input "true"
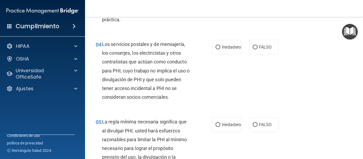
scroll to position [202, 0]
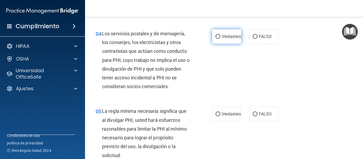
click at [222, 42] on label "Verdadero" at bounding box center [226, 36] width 29 height 15
click at [220, 39] on input "Verdadero" at bounding box center [217, 37] width 5 height 4
radio input "true"
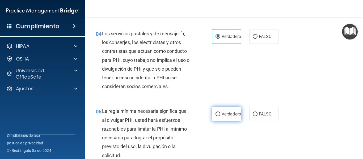
click at [223, 112] on font "Verdadero" at bounding box center [231, 114] width 19 height 5
click at [220, 112] on input "Verdadero" at bounding box center [217, 114] width 5 height 4
radio input "true"
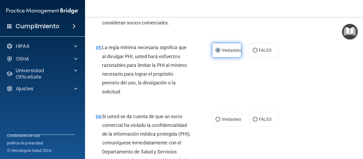
scroll to position [276, 0]
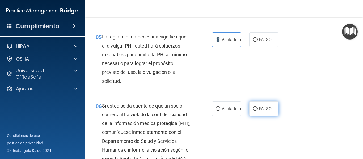
click at [274, 107] on label "FALSO" at bounding box center [263, 108] width 29 height 15
click at [257, 107] on input "FALSO" at bounding box center [255, 109] width 5 height 4
radio input "true"
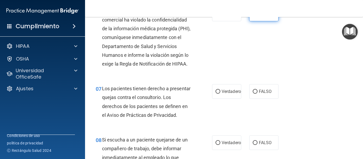
scroll to position [372, 0]
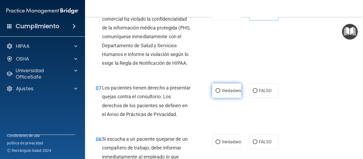
click at [235, 98] on label "Verdadero" at bounding box center [226, 90] width 29 height 15
click at [220, 93] on input "Verdadero" at bounding box center [217, 91] width 5 height 4
radio input "true"
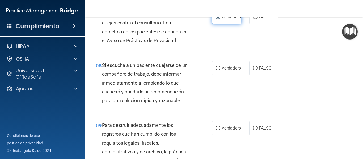
scroll to position [446, 0]
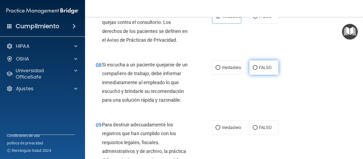
click at [261, 75] on label "FALSO" at bounding box center [263, 67] width 29 height 15
click at [257, 70] on input "FALSO" at bounding box center [255, 68] width 5 height 4
radio input "true"
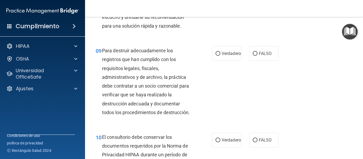
scroll to position [521, 0]
click at [265, 56] on font "FALSO" at bounding box center [265, 53] width 13 height 5
click at [257, 56] on input "FALSO" at bounding box center [255, 54] width 5 height 4
radio input "true"
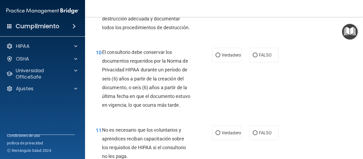
scroll to position [606, 0]
click at [227, 57] on font "Verdadero" at bounding box center [231, 54] width 19 height 5
click at [220, 57] on input "Verdadero" at bounding box center [217, 55] width 5 height 4
radio input "true"
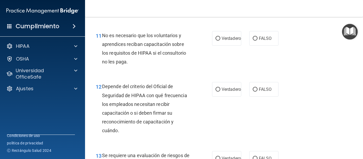
scroll to position [701, 0]
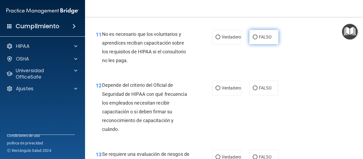
click at [261, 40] on font "FALSO" at bounding box center [265, 37] width 13 height 5
click at [257, 39] on input "FALSO" at bounding box center [255, 37] width 5 height 4
radio input "true"
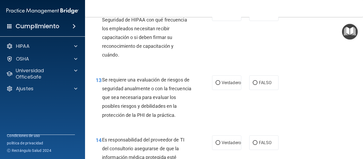
scroll to position [786, 0]
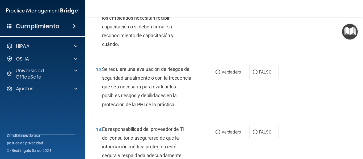
click at [260, 10] on label "FALSO" at bounding box center [263, 3] width 29 height 15
click at [257, 5] on input "FALSO" at bounding box center [255, 3] width 5 height 4
radio input "true"
click at [225, 75] on font "Verdadero" at bounding box center [231, 72] width 19 height 5
click at [220, 74] on input "Verdadero" at bounding box center [217, 72] width 5 height 4
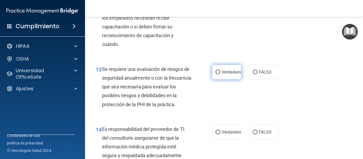
radio input "true"
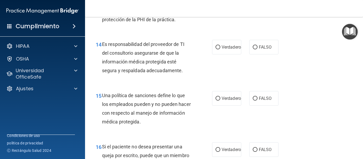
scroll to position [882, 0]
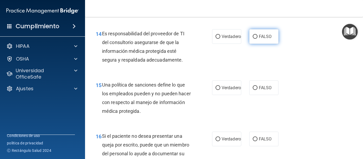
click at [268, 39] on font "FALSO" at bounding box center [265, 36] width 13 height 5
click at [257, 39] on input "FALSO" at bounding box center [255, 37] width 5 height 4
radio input "true"
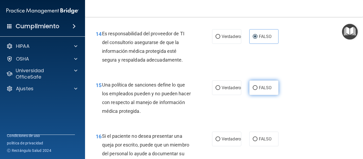
click at [256, 95] on label "FALSO" at bounding box center [263, 88] width 29 height 15
click at [256, 90] on input "FALSO" at bounding box center [255, 88] width 5 height 4
radio input "true"
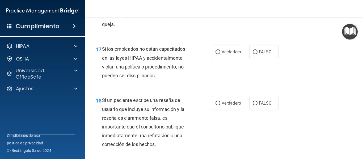
scroll to position [1031, 0]
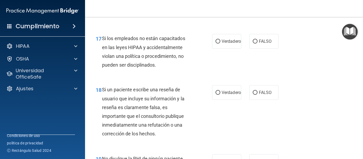
radio input "true"
click at [259, 44] on font "FALSO" at bounding box center [265, 41] width 13 height 5
click at [257, 44] on input "FALSO" at bounding box center [255, 42] width 5 height 4
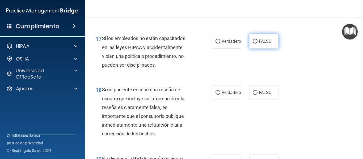
radio input "true"
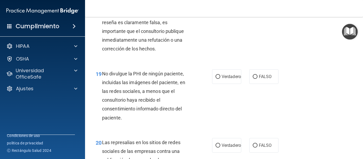
scroll to position [1127, 0]
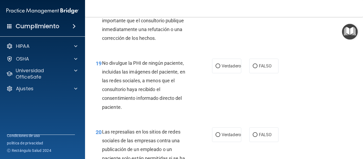
radio input "true"
click at [228, 69] on font "Verdadero" at bounding box center [231, 65] width 19 height 5
click at [220, 68] on input "Verdadero" at bounding box center [217, 66] width 5 height 4
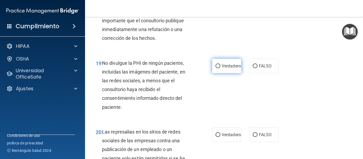
radio input "true"
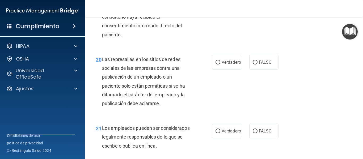
scroll to position [1201, 0]
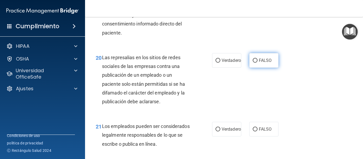
click at [264, 63] on font "FALSO" at bounding box center [265, 60] width 13 height 5
click at [257, 63] on input "FALSO" at bounding box center [255, 61] width 5 height 4
radio input "true"
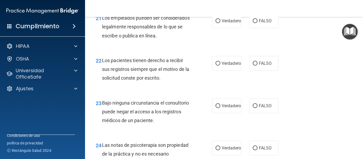
scroll to position [1318, 0]
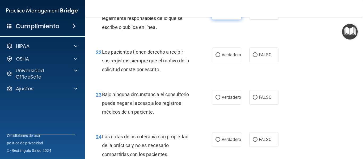
click at [229, 20] on label "Verdadero" at bounding box center [226, 12] width 29 height 15
click at [220, 15] on input "Verdadero" at bounding box center [217, 13] width 5 height 4
radio input "true"
click at [270, 62] on label "FALSO" at bounding box center [263, 55] width 29 height 15
click at [257, 57] on input "FALSO" at bounding box center [255, 55] width 5 height 4
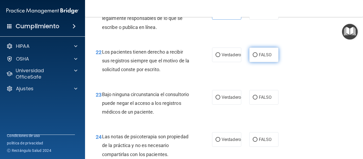
radio input "true"
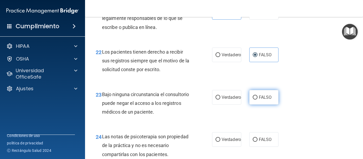
click at [259, 105] on label "FALSO" at bounding box center [263, 97] width 29 height 15
click at [257, 100] on input "FALSO" at bounding box center [255, 98] width 5 height 4
radio input "true"
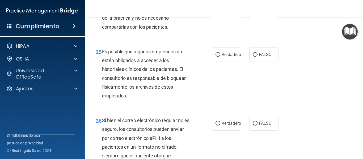
scroll to position [1456, 0]
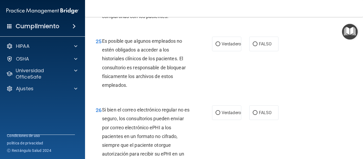
click at [223, 4] on font "Verdadero" at bounding box center [231, 1] width 19 height 5
click at [220, 4] on input "Verdadero" at bounding box center [217, 2] width 5 height 4
radio input "true"
click at [222, 46] on font "Verdadero" at bounding box center [231, 43] width 19 height 5
click at [220, 46] on input "Verdadero" at bounding box center [217, 44] width 5 height 4
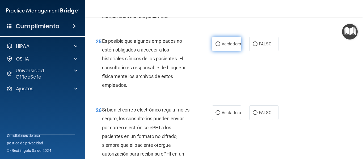
radio input "true"
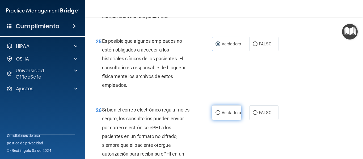
click at [221, 120] on label "Verdadero" at bounding box center [226, 112] width 29 height 15
click at [220, 115] on input "Verdadero" at bounding box center [217, 113] width 5 height 4
radio input "true"
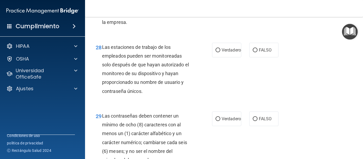
scroll to position [1658, 0]
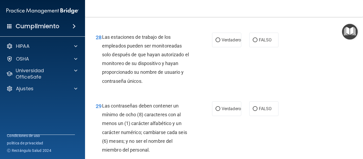
radio input "true"
click at [264, 43] on font "FALSO" at bounding box center [265, 39] width 13 height 5
click at [257, 42] on input "FALSO" at bounding box center [255, 40] width 5 height 4
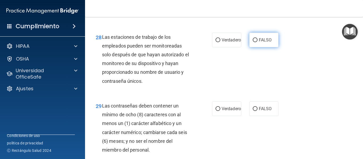
radio input "true"
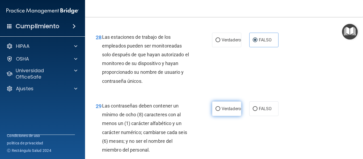
click at [218, 116] on label "Verdadero" at bounding box center [226, 108] width 29 height 15
click at [218, 111] on input "Verdadero" at bounding box center [217, 109] width 5 height 4
radio input "true"
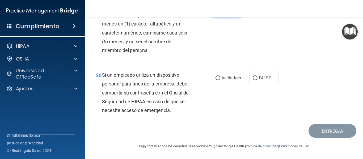
scroll to position [1764, 0]
click at [271, 85] on label "FALSO" at bounding box center [263, 78] width 29 height 15
click at [257, 80] on input "FALSO" at bounding box center [255, 78] width 5 height 4
radio input "true"
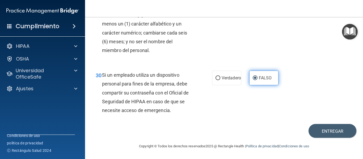
scroll to position [1802, 0]
click at [328, 127] on button "Entregar" at bounding box center [332, 131] width 48 height 14
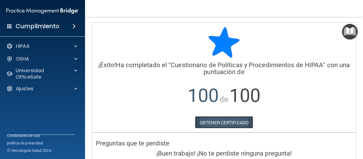
click at [236, 126] on link "OBTENER CERTIFICADO" at bounding box center [224, 122] width 58 height 12
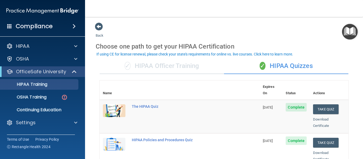
click at [171, 69] on div "✓ HIPAA Officer Training" at bounding box center [162, 66] width 124 height 16
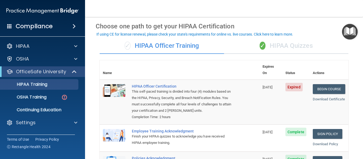
scroll to position [20, 0]
click at [306, 47] on div "✓ HIPAA Quizzes" at bounding box center [286, 46] width 124 height 16
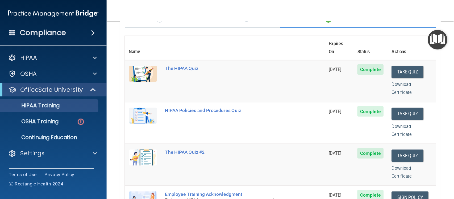
scroll to position [41, 0]
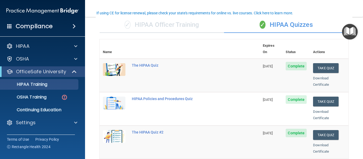
click at [191, 31] on div "✓ HIPAA Officer Training" at bounding box center [162, 25] width 124 height 16
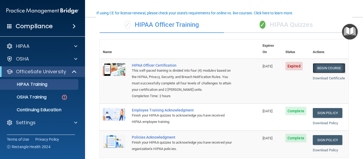
click at [328, 63] on link "Begin Course" at bounding box center [329, 68] width 32 height 10
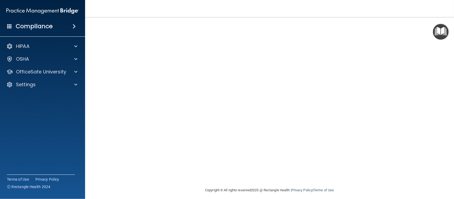
scroll to position [38, 0]
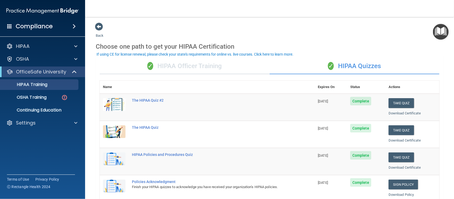
click at [207, 66] on div "✓ HIPAA Officer Training" at bounding box center [185, 66] width 170 height 16
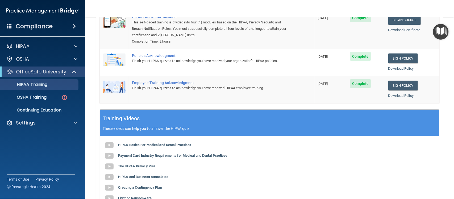
scroll to position [80, 0]
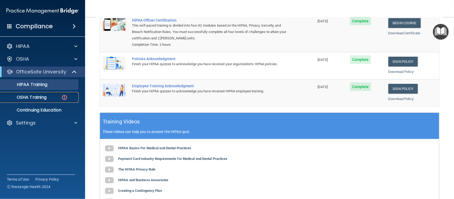
click at [40, 95] on p "OSHA Training" at bounding box center [24, 97] width 43 height 5
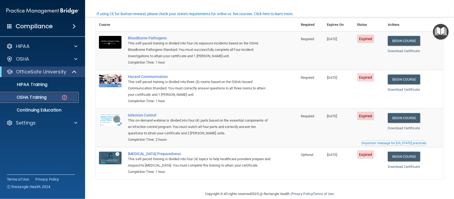
scroll to position [52, 0]
